Goal: Task Accomplishment & Management: Use online tool/utility

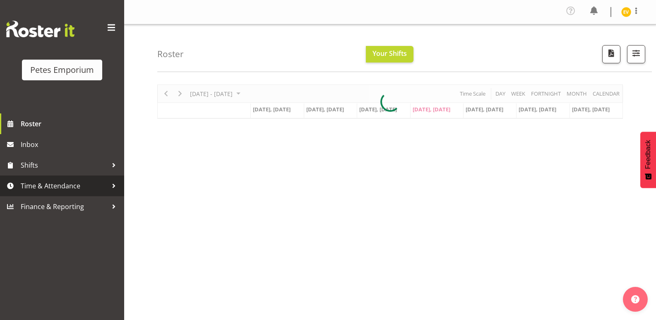
click at [106, 190] on span "Time & Attendance" at bounding box center [64, 186] width 87 height 12
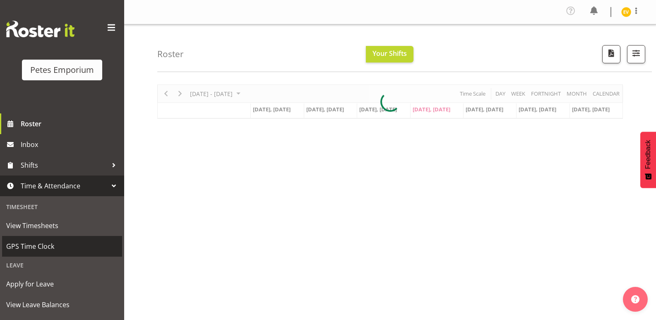
click at [79, 253] on link "GPS Time Clock" at bounding box center [62, 246] width 120 height 21
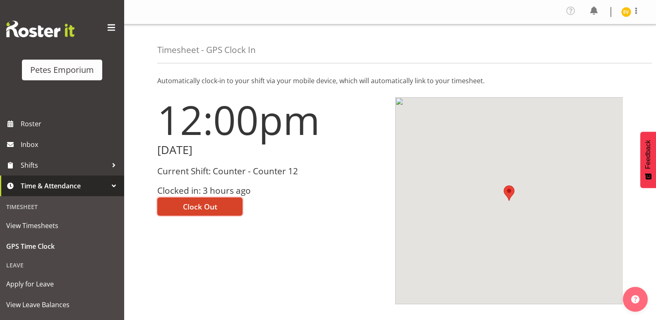
click at [186, 209] on span "Clock Out" at bounding box center [200, 206] width 34 height 11
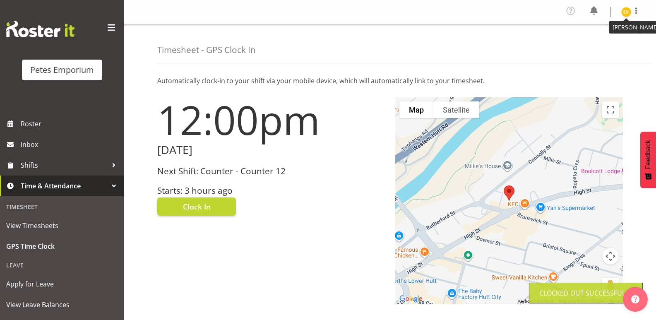
click at [627, 14] on img at bounding box center [626, 12] width 10 height 10
click at [615, 49] on link "Log Out" at bounding box center [601, 45] width 79 height 15
